Goal: Task Accomplishment & Management: Use online tool/utility

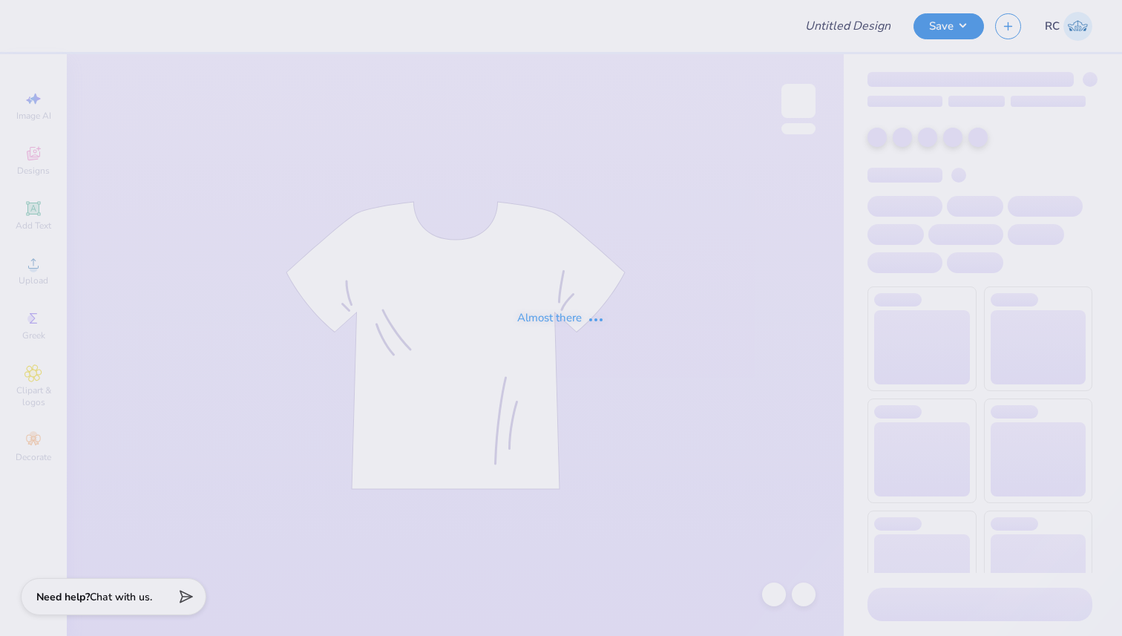
type input "Alpha Delta Pi Sweat Set"
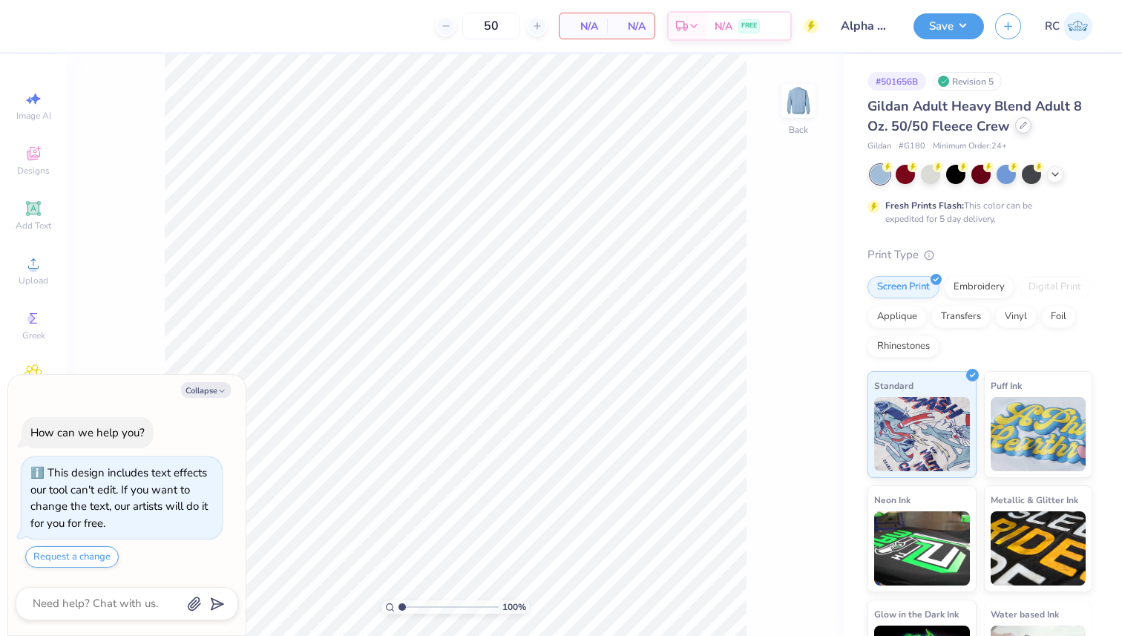
click at [1024, 125] on icon at bounding box center [1023, 125] width 7 height 7
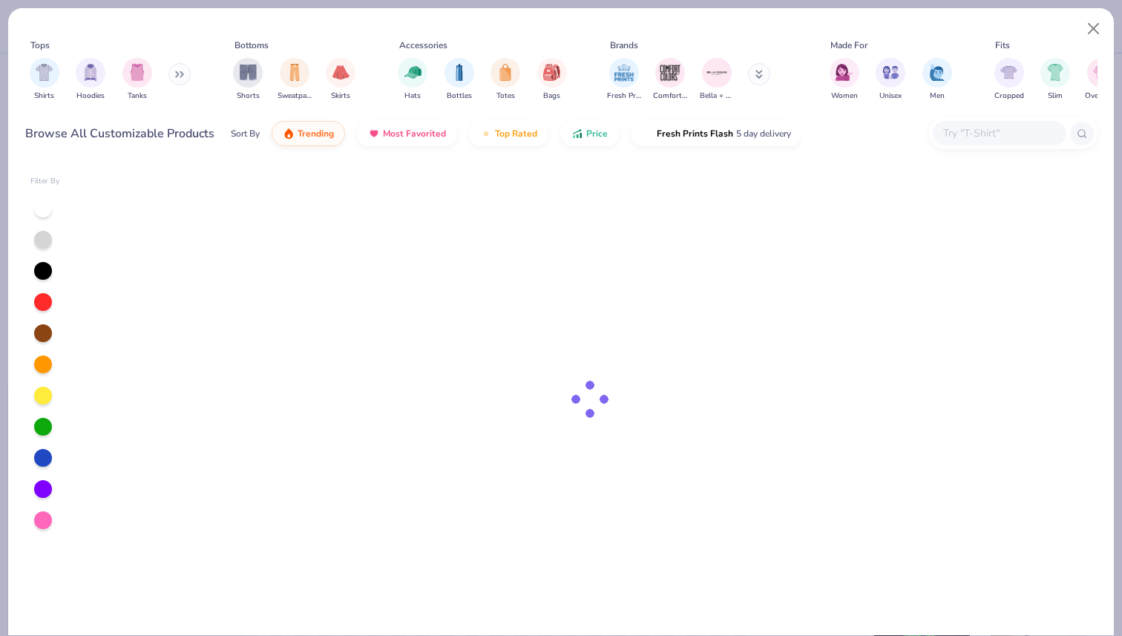
click at [983, 137] on input "text" at bounding box center [999, 133] width 114 height 17
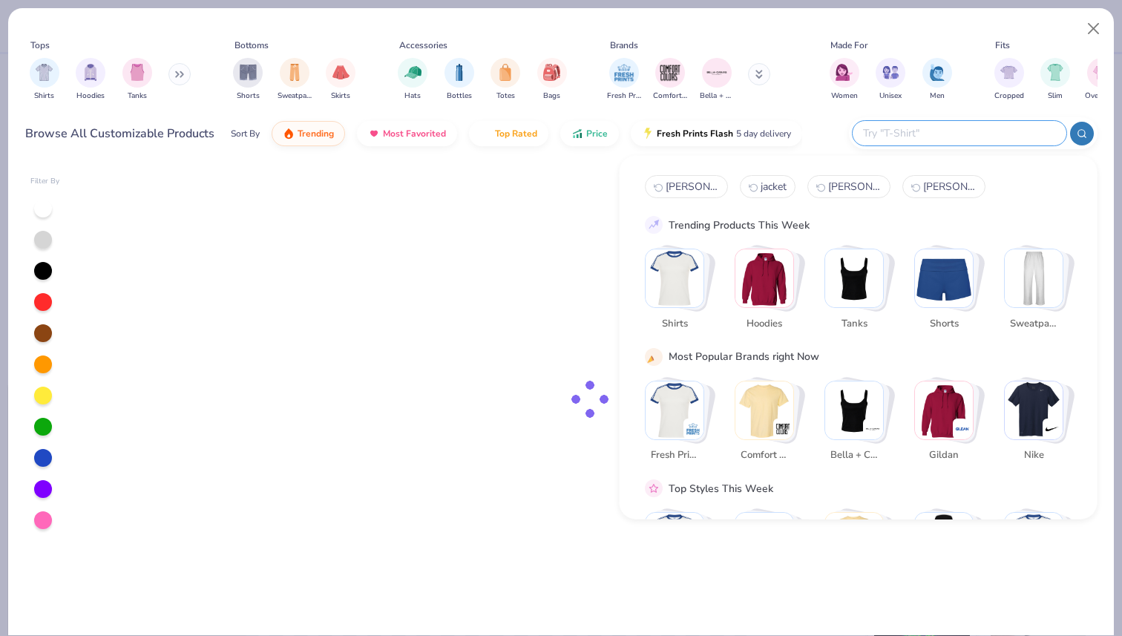
type textarea "x"
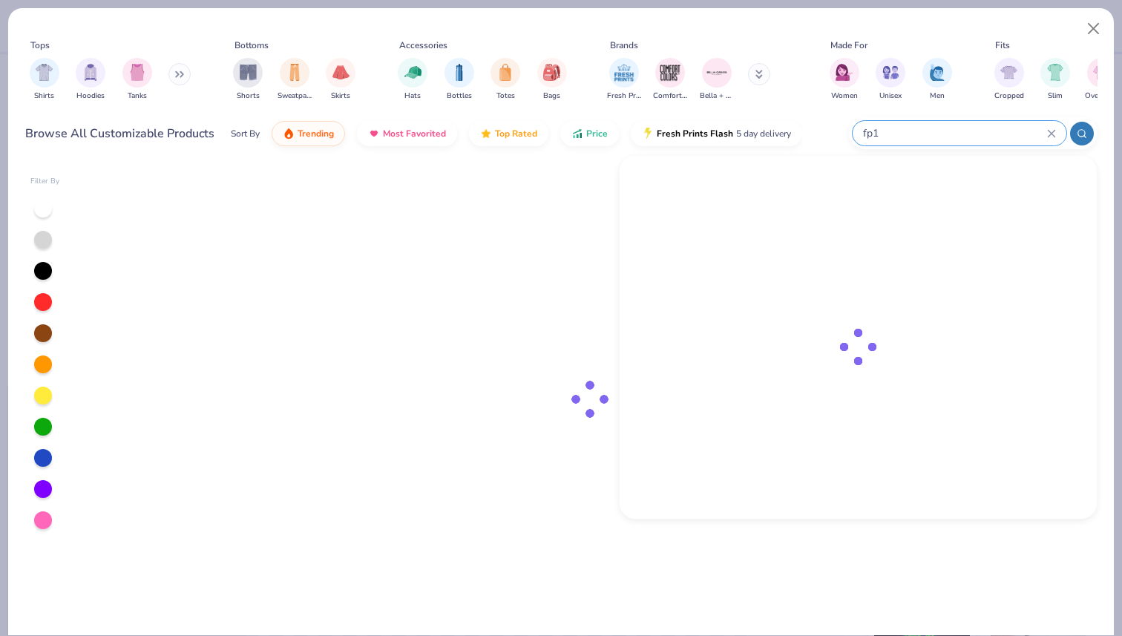
type input "fp16"
type textarea "x"
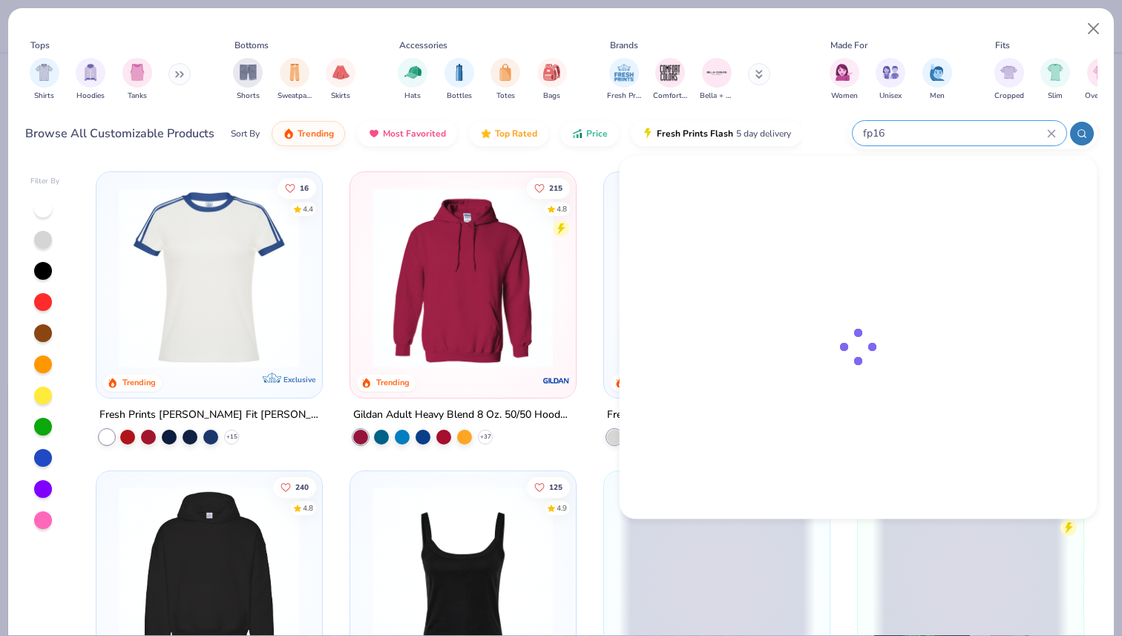
type input "fp16"
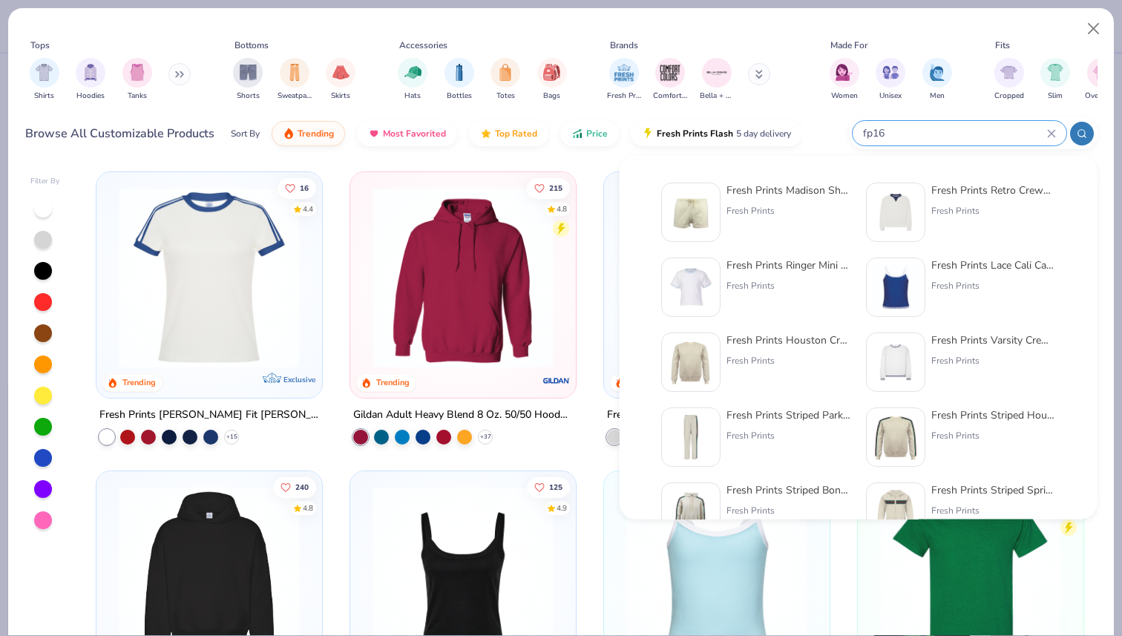
click at [775, 348] on div "Fresh Prints Houston Crew Fresh Prints" at bounding box center [789, 362] width 125 height 59
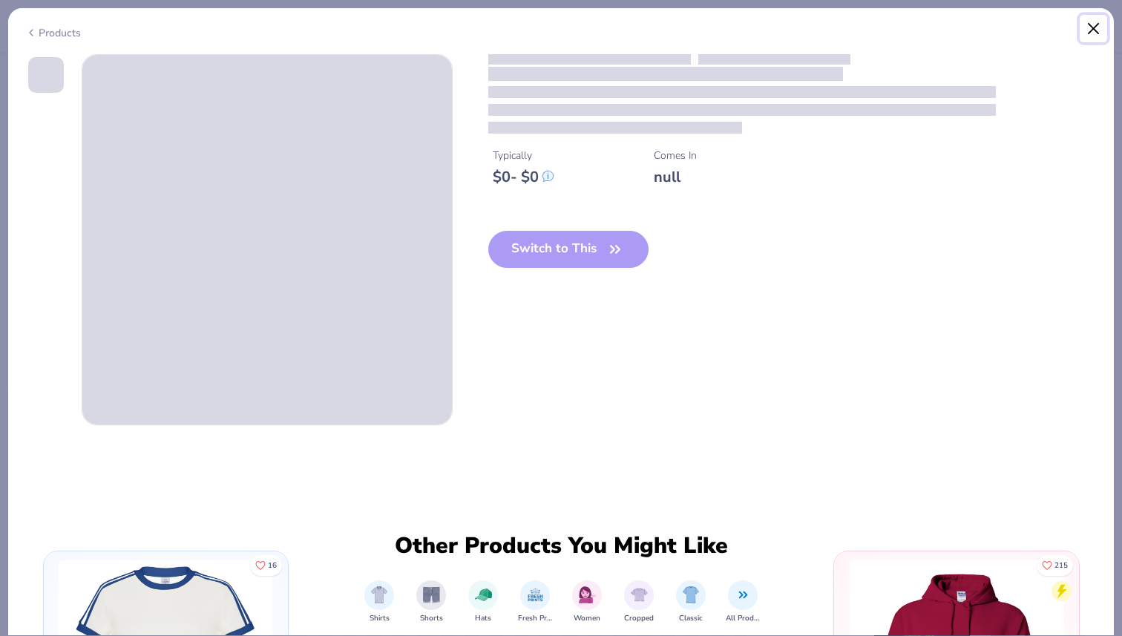
drag, startPoint x: 1094, startPoint y: 25, endPoint x: 1016, endPoint y: 14, distance: 78.7
click at [1093, 25] on button "Close" at bounding box center [1094, 29] width 28 height 28
type textarea "x"
